Goal: Information Seeking & Learning: Find specific fact

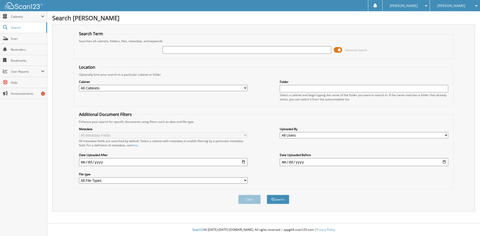
click at [163, 52] on input "text" at bounding box center [247, 50] width 169 height 8
type input "K2530"
click at [267, 195] on button "Search" at bounding box center [278, 199] width 23 height 9
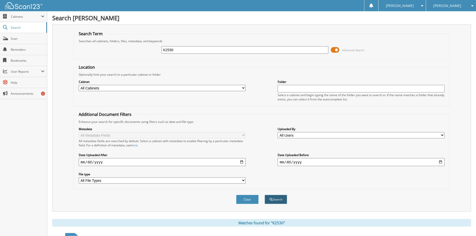
click at [281, 204] on button "Search" at bounding box center [276, 199] width 23 height 9
